Goal: Task Accomplishment & Management: Manage account settings

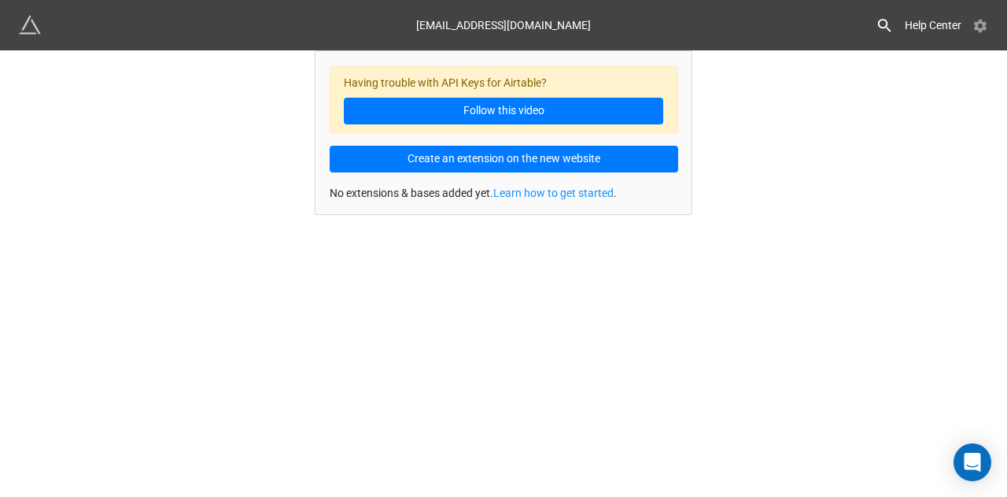
click at [977, 28] on icon at bounding box center [980, 26] width 13 height 13
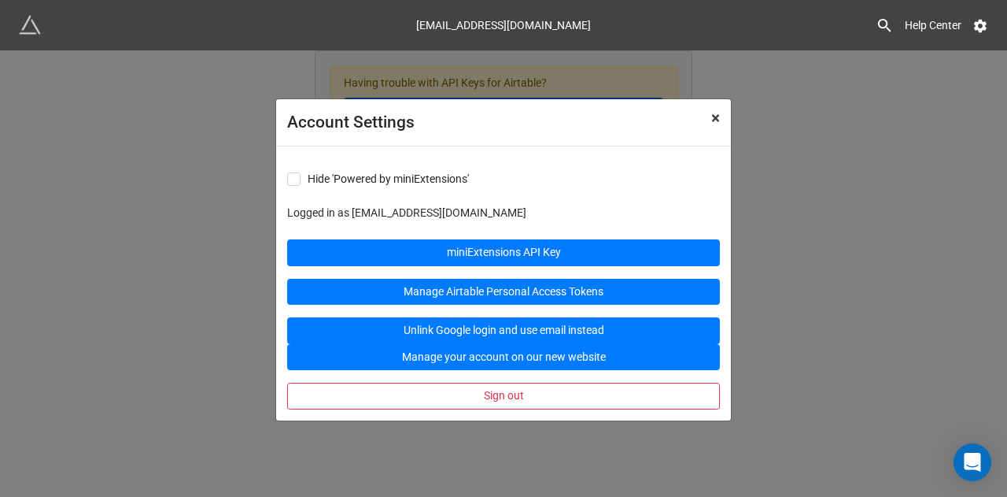
click at [715, 123] on span "×" at bounding box center [716, 118] width 9 height 19
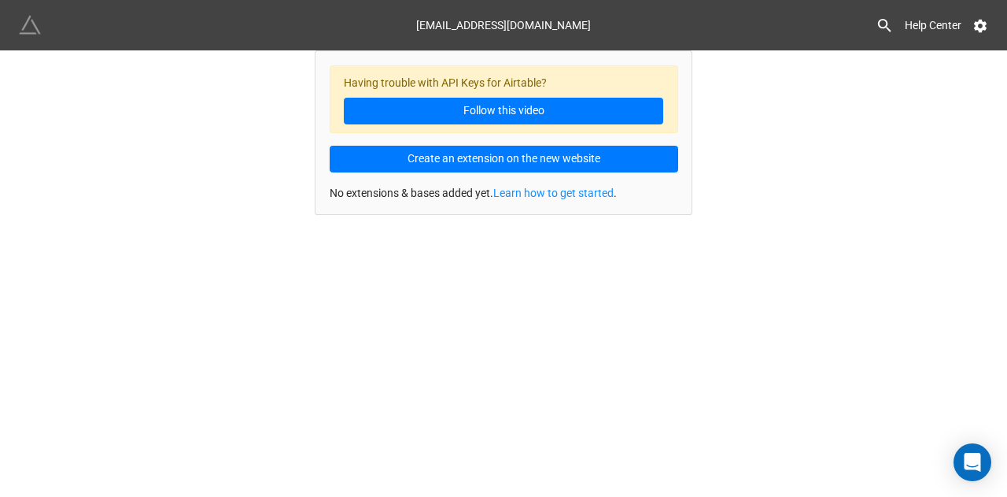
click at [26, 35] on img at bounding box center [30, 25] width 22 height 22
click at [974, 29] on icon at bounding box center [980, 26] width 13 height 13
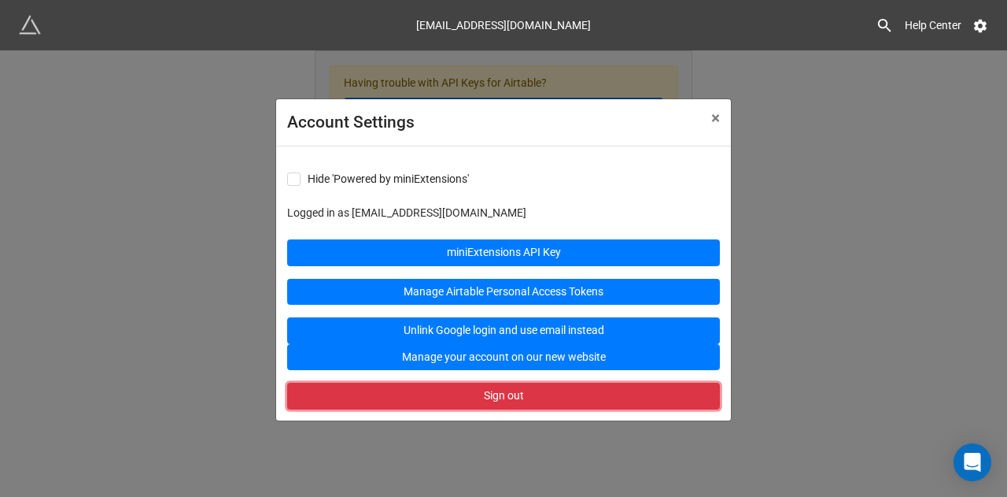
click at [537, 395] on button "Sign out" at bounding box center [503, 396] width 433 height 27
